Goal: Task Accomplishment & Management: Manage account settings

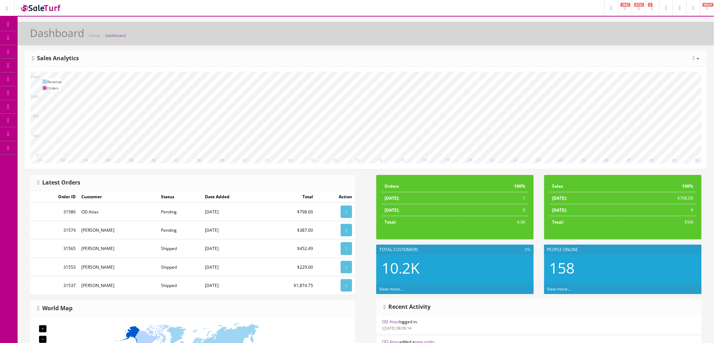
click at [49, 77] on span "Order List" at bounding box center [51, 79] width 19 height 6
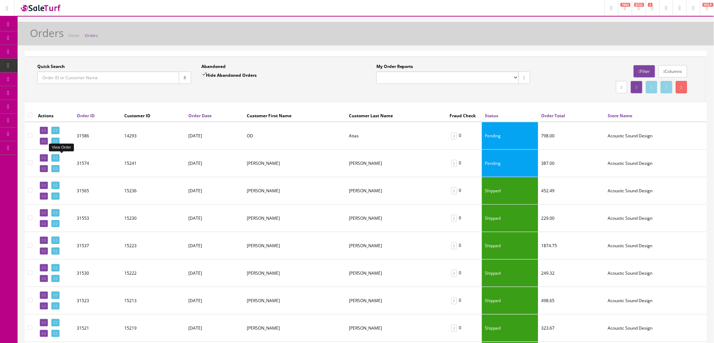
click at [57, 159] on icon at bounding box center [56, 158] width 1 height 4
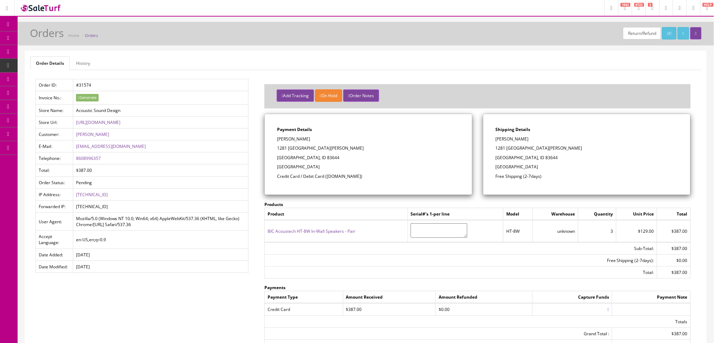
click at [92, 36] on link "Orders" at bounding box center [91, 35] width 13 height 5
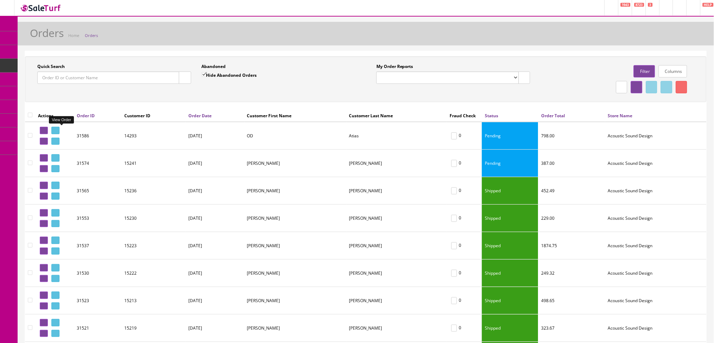
click at [57, 129] on icon at bounding box center [56, 131] width 1 height 4
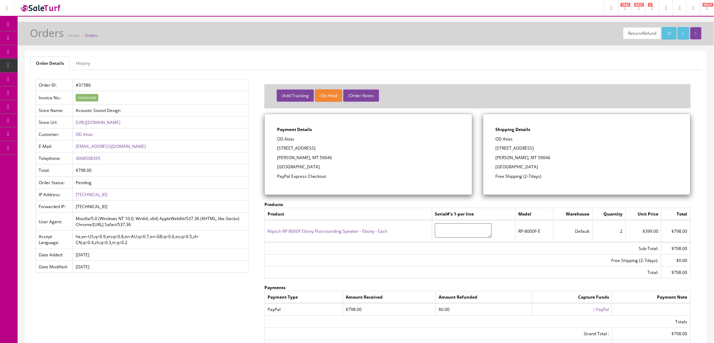
click at [94, 33] on link "Orders" at bounding box center [91, 35] width 13 height 5
